Goal: Navigation & Orientation: Find specific page/section

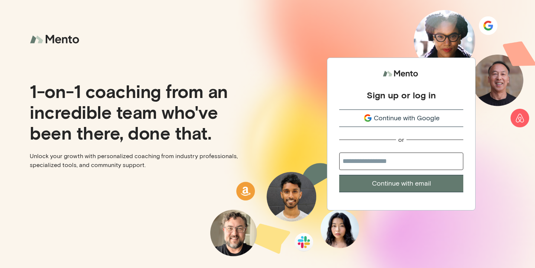
click at [253, 131] on p "1-on-1 coaching from an incredible team who've been there, done that." at bounding box center [146, 112] width 232 height 62
